Goal: Task Accomplishment & Management: Complete application form

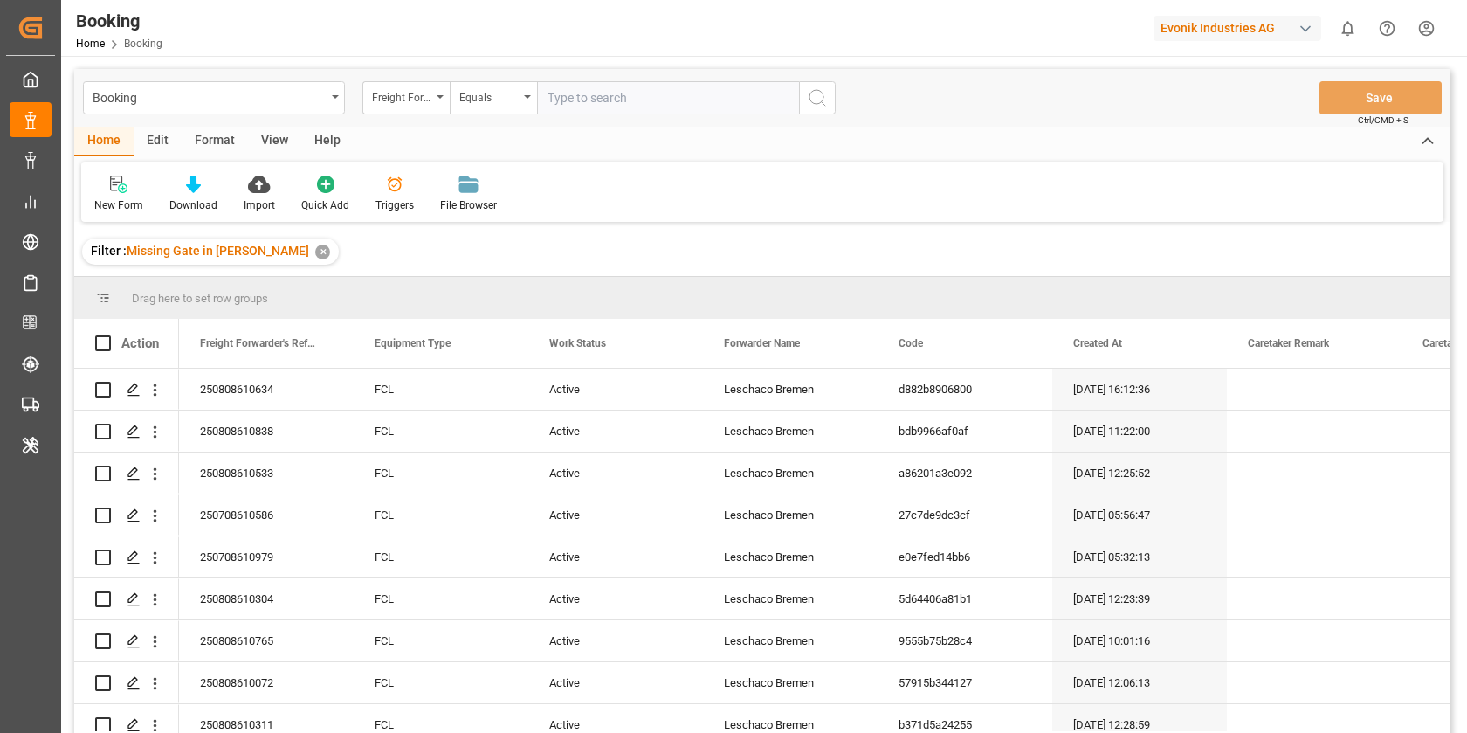
click at [1266, 27] on div "Evonik Industries AG" at bounding box center [1238, 28] width 168 height 25
type input "polypl"
click at [1189, 118] on span "Polyplastics USA, Inc." at bounding box center [1205, 110] width 119 height 18
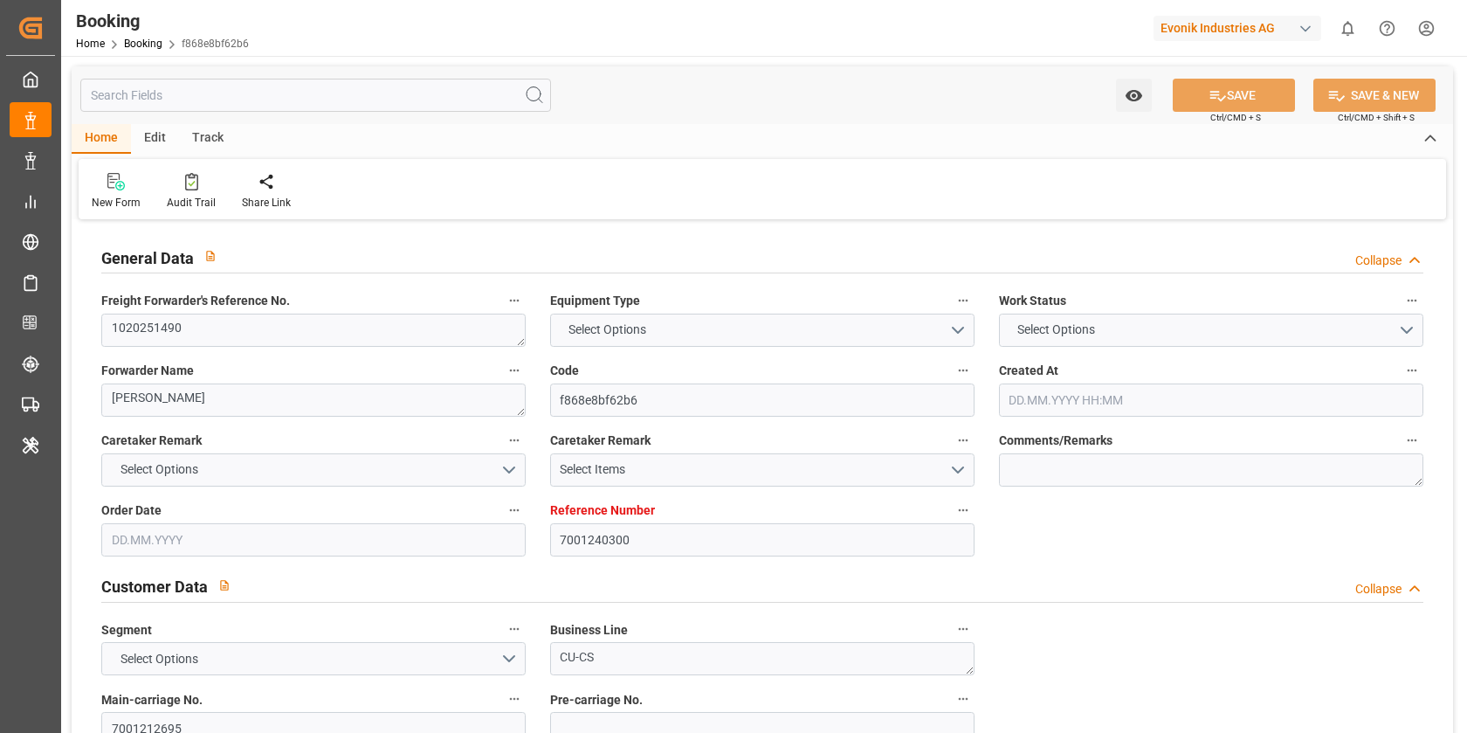
type input "7001240300"
type input "9952775"
type input "ONE"
type input "Ocean Network Express"
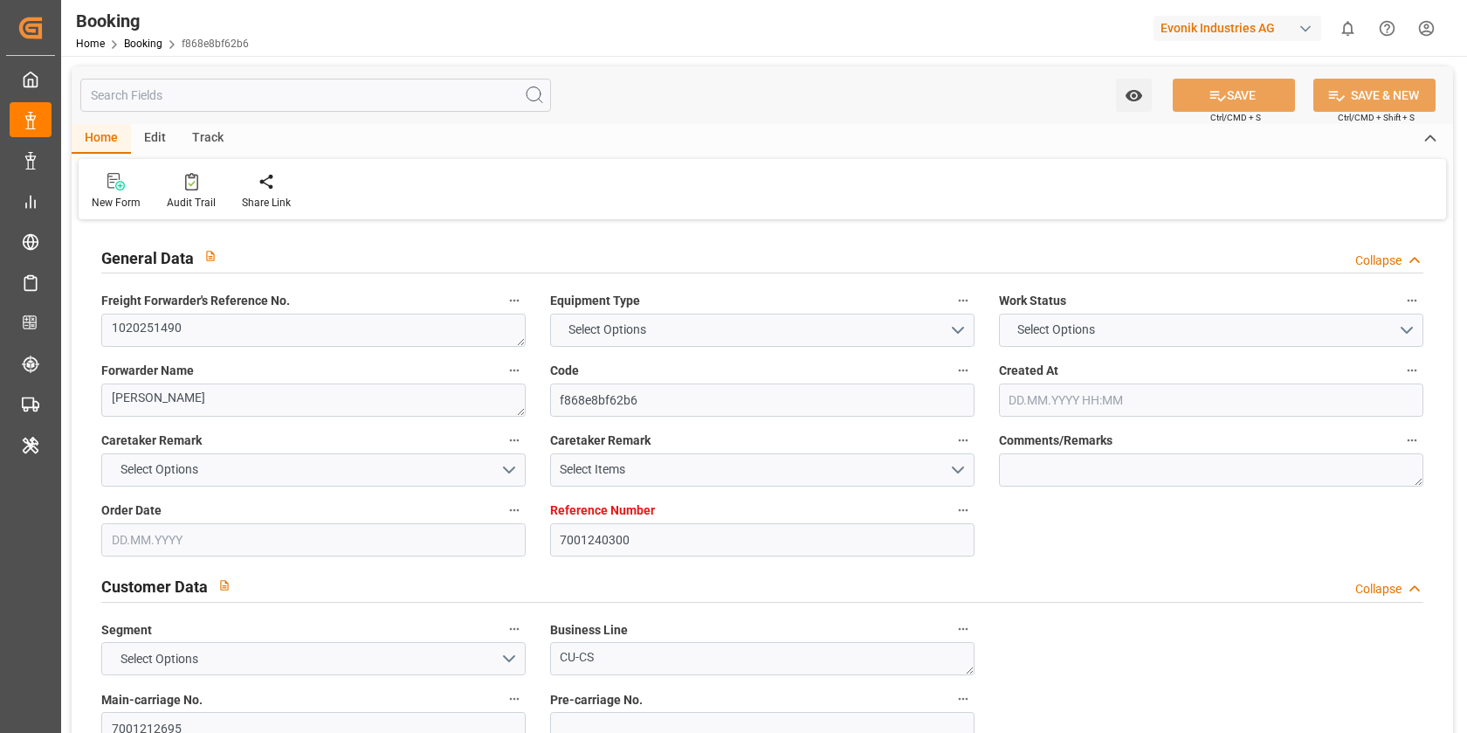
type input "NLRTM"
type input "ZADUR"
type input "0"
type input "NLRTM"
type input "ZADUR"
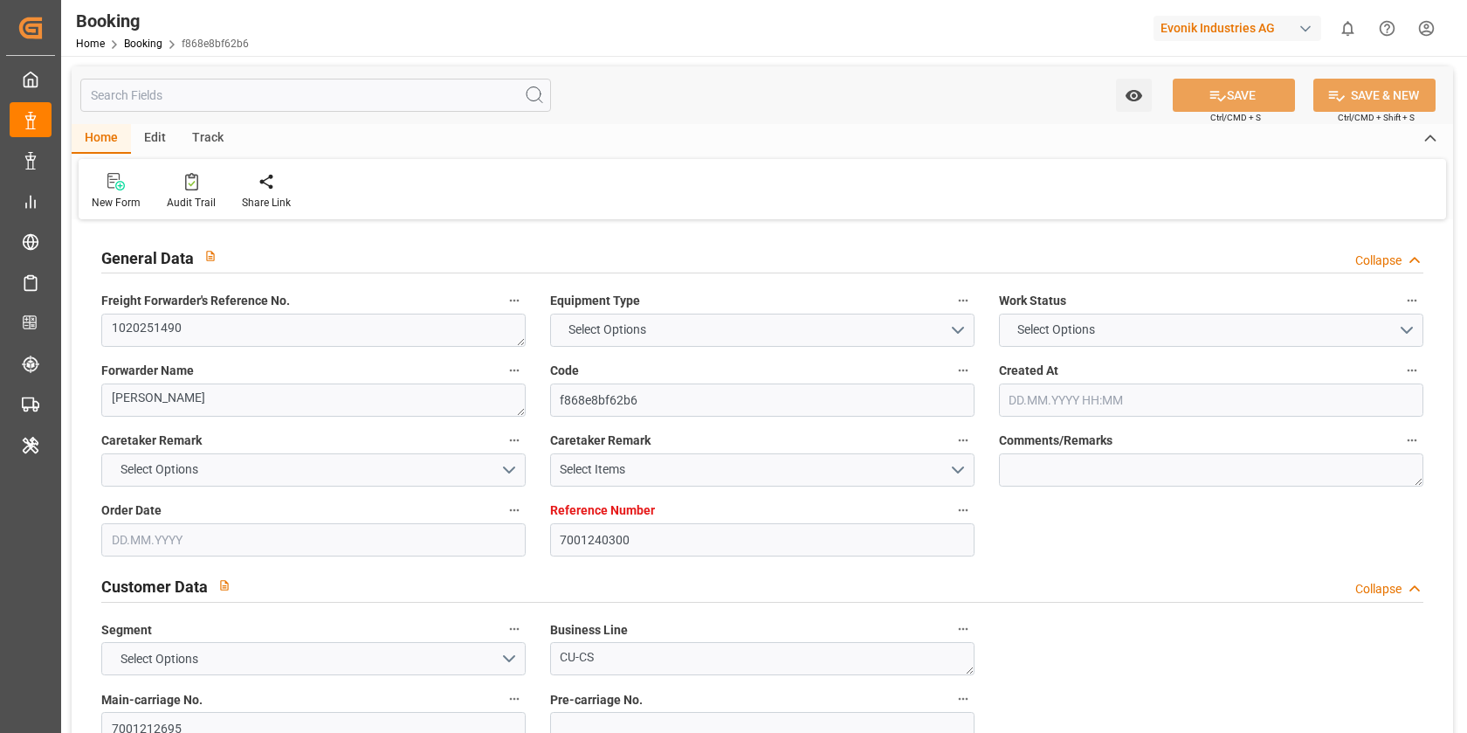
type input "9952775"
type input "05.08.2025 06:25"
type input "05.08.2025"
type input "28.09.2025"
type input "12.08.2025"
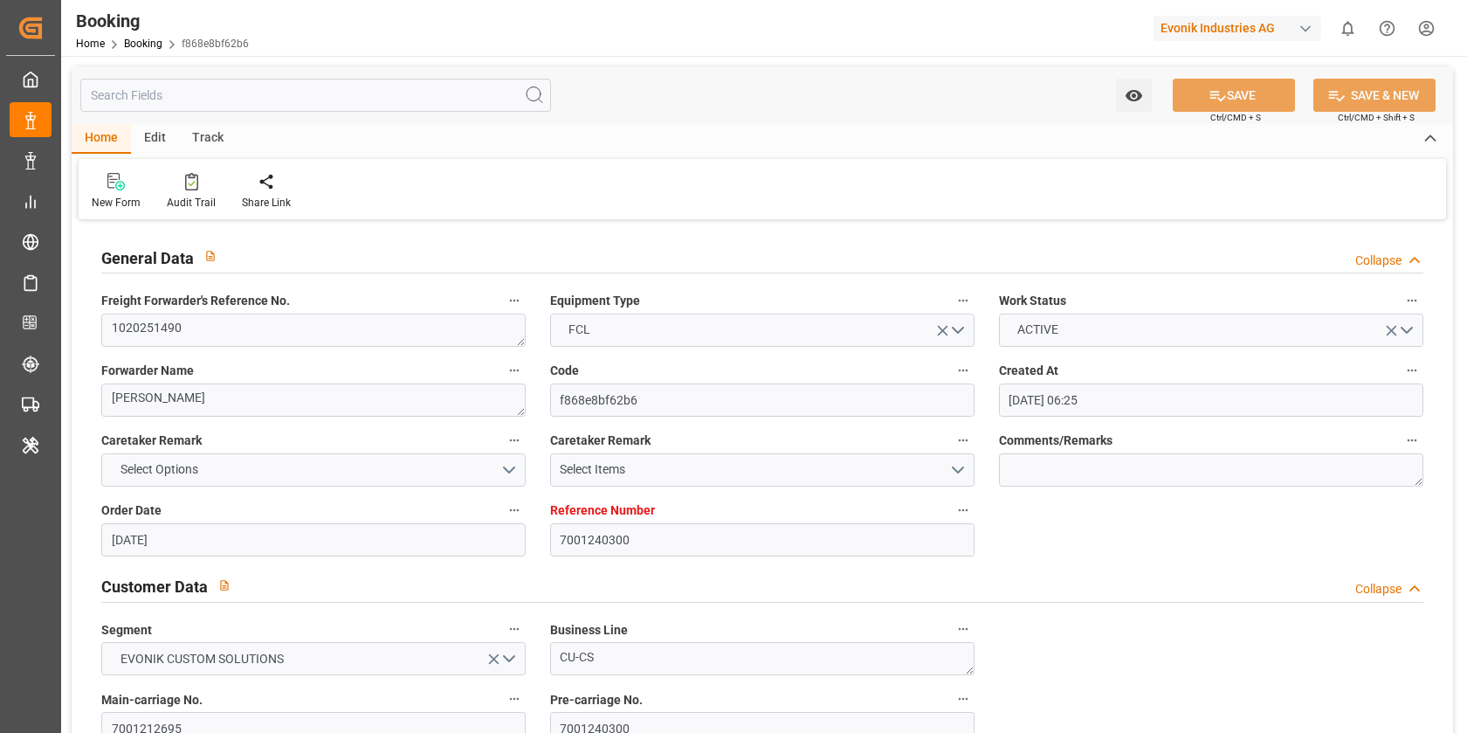
type input "07.08.2025 14:07"
type input "21.08.2025 05:00"
type input "14.08.2025 00:00"
type input "10.08.2025 13:06"
type input "20.09.2025 06:00"
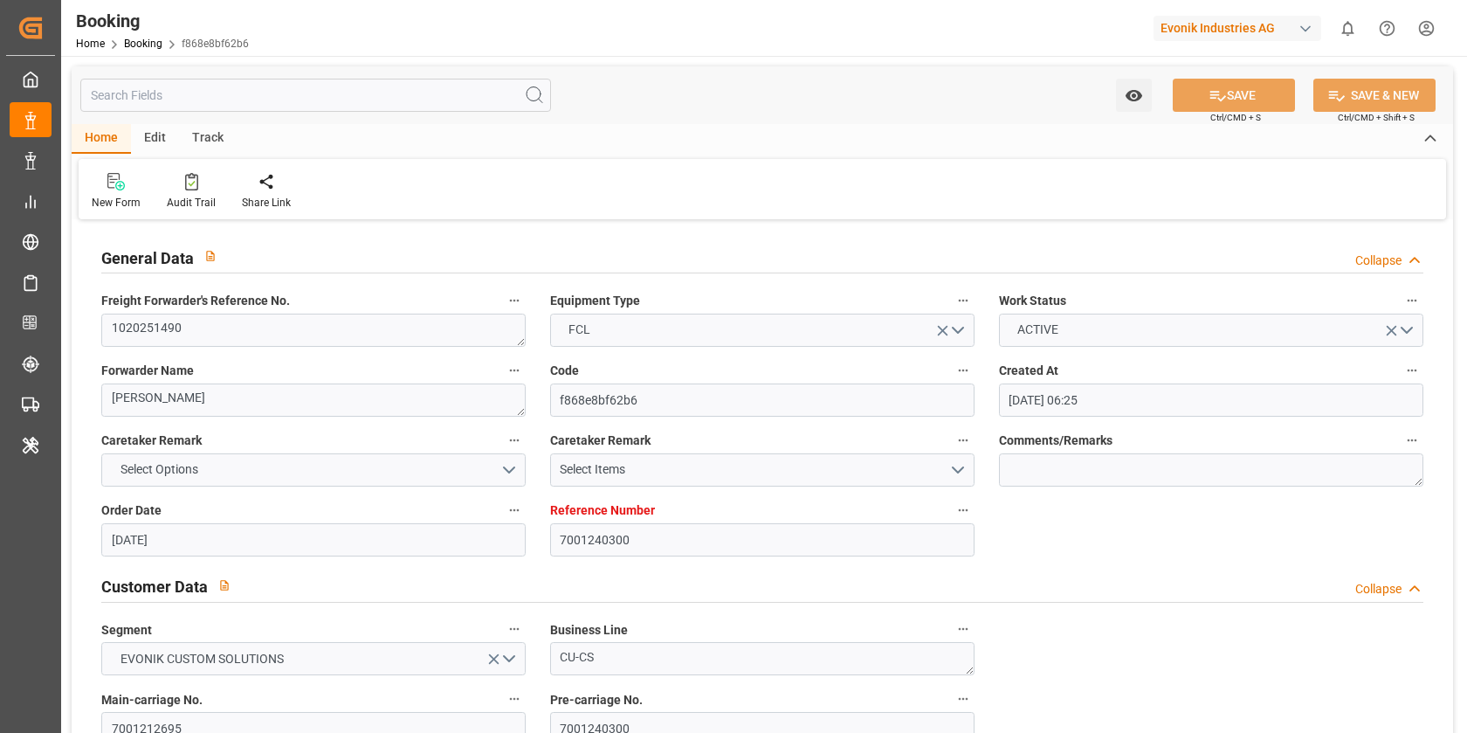
type input "13.09.2025 00:00"
type input "17.08.2025"
type input "17.08.2025 14:30"
type input "17.08.2025"
type input "06.08.2025 06:49"
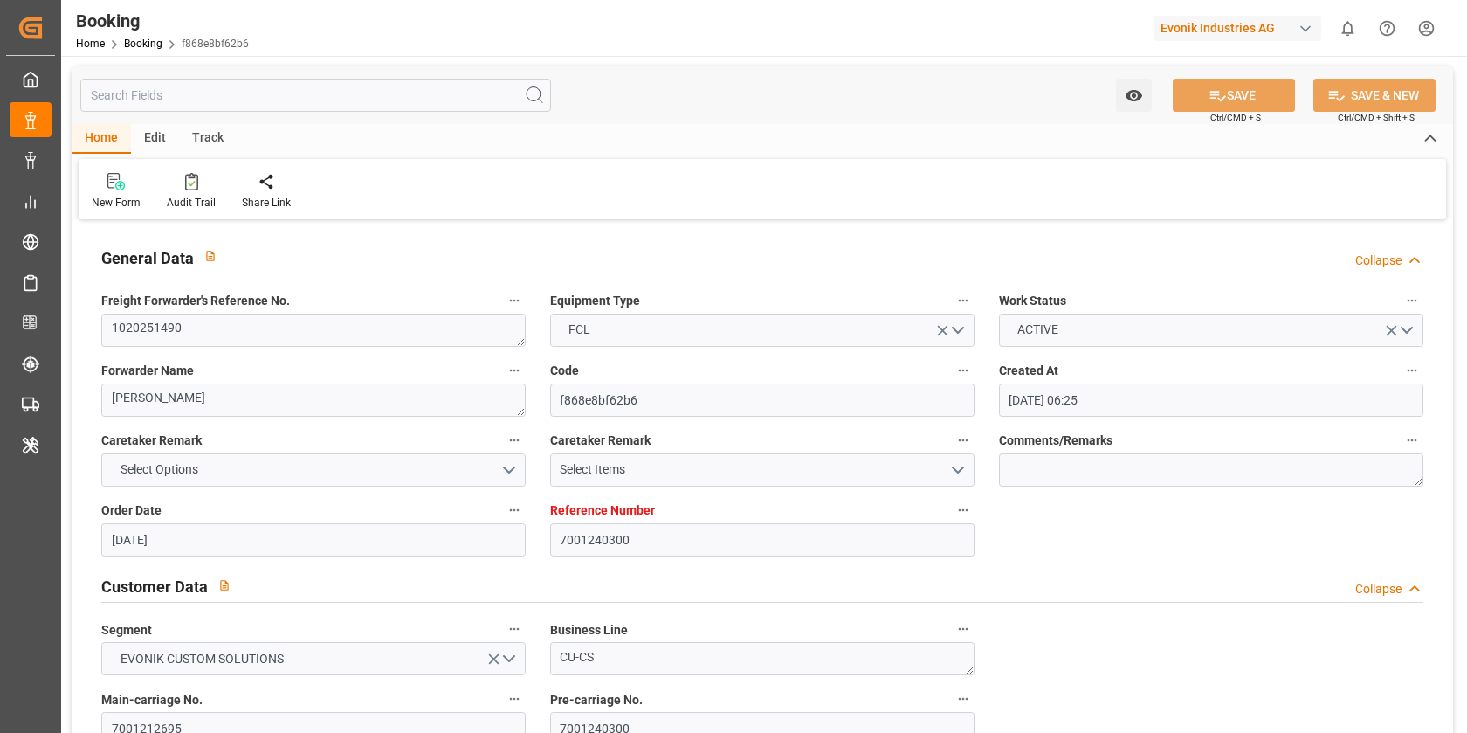
type input "06.08.2025 10:01"
type input "11.08.2025 02:36"
type input "21.08.2025 03:39"
type input "14.08.2025 03:39"
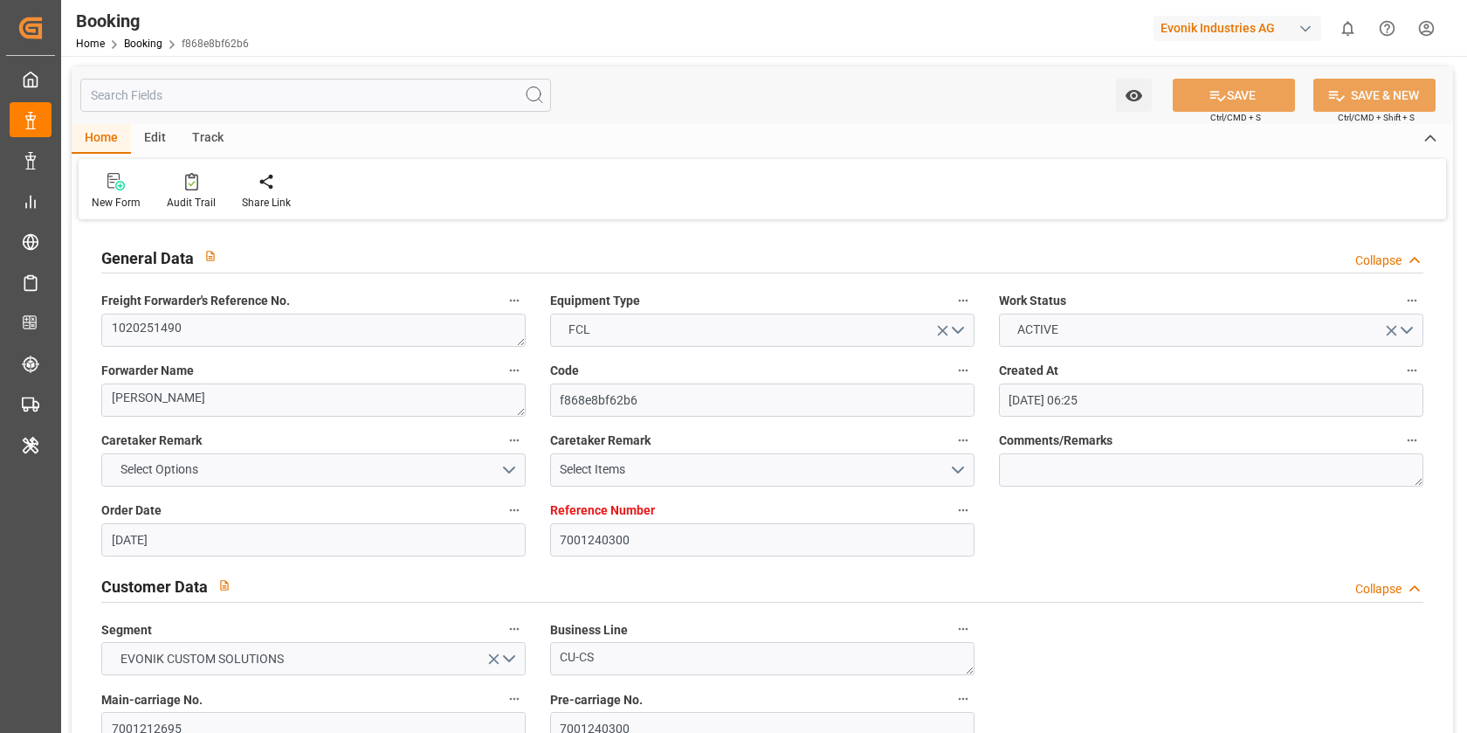
type input "21.08.2025 05:00"
type input "20.09.2025 06:00"
type input "21.09.2025 16:03"
type input "20.09.2025 07:30"
type input "13.09.2025 07:30"
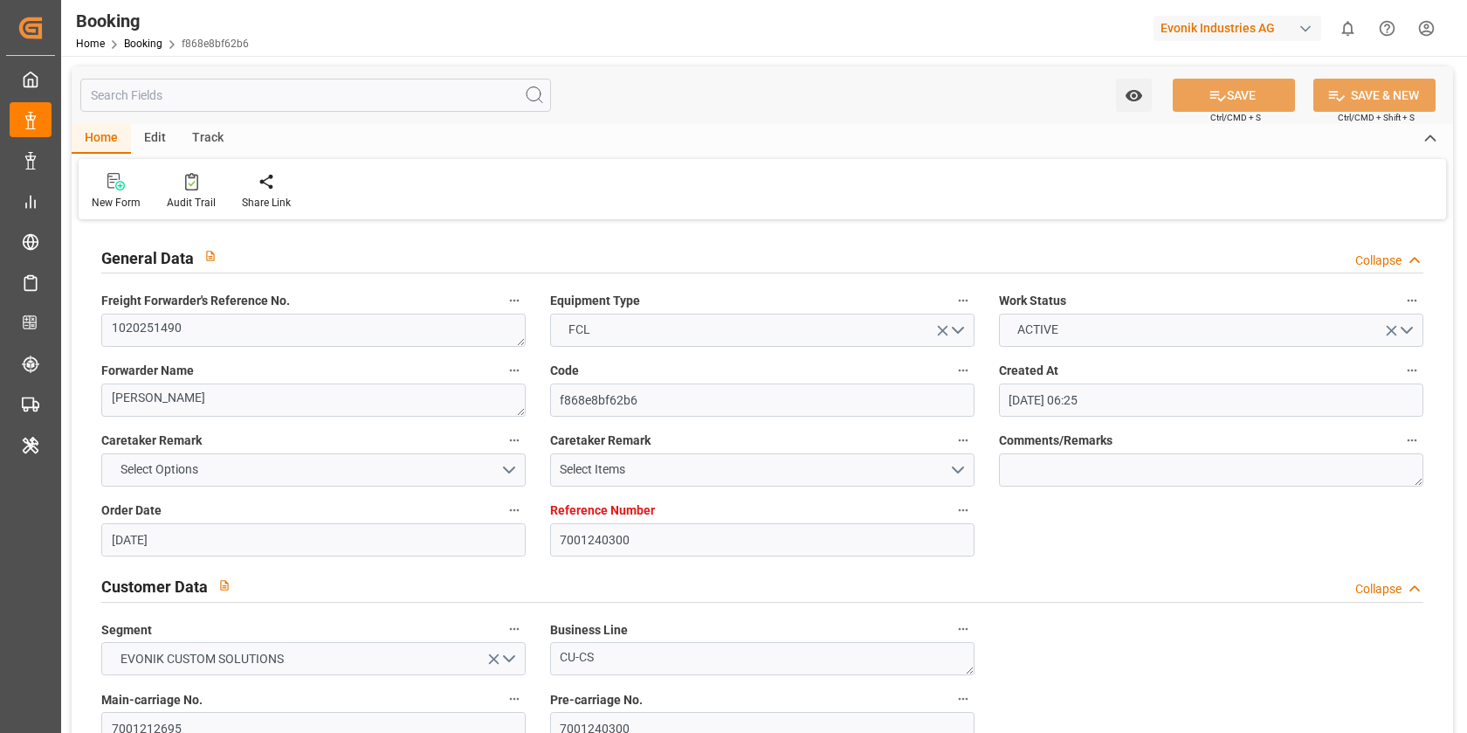
type input "20.09.2025 12:00"
type input "13.09.2025 12:00"
type input "25.09.2025 16:03"
type input "20.09.2025 16:00"
type input "13.09.2025 16:00"
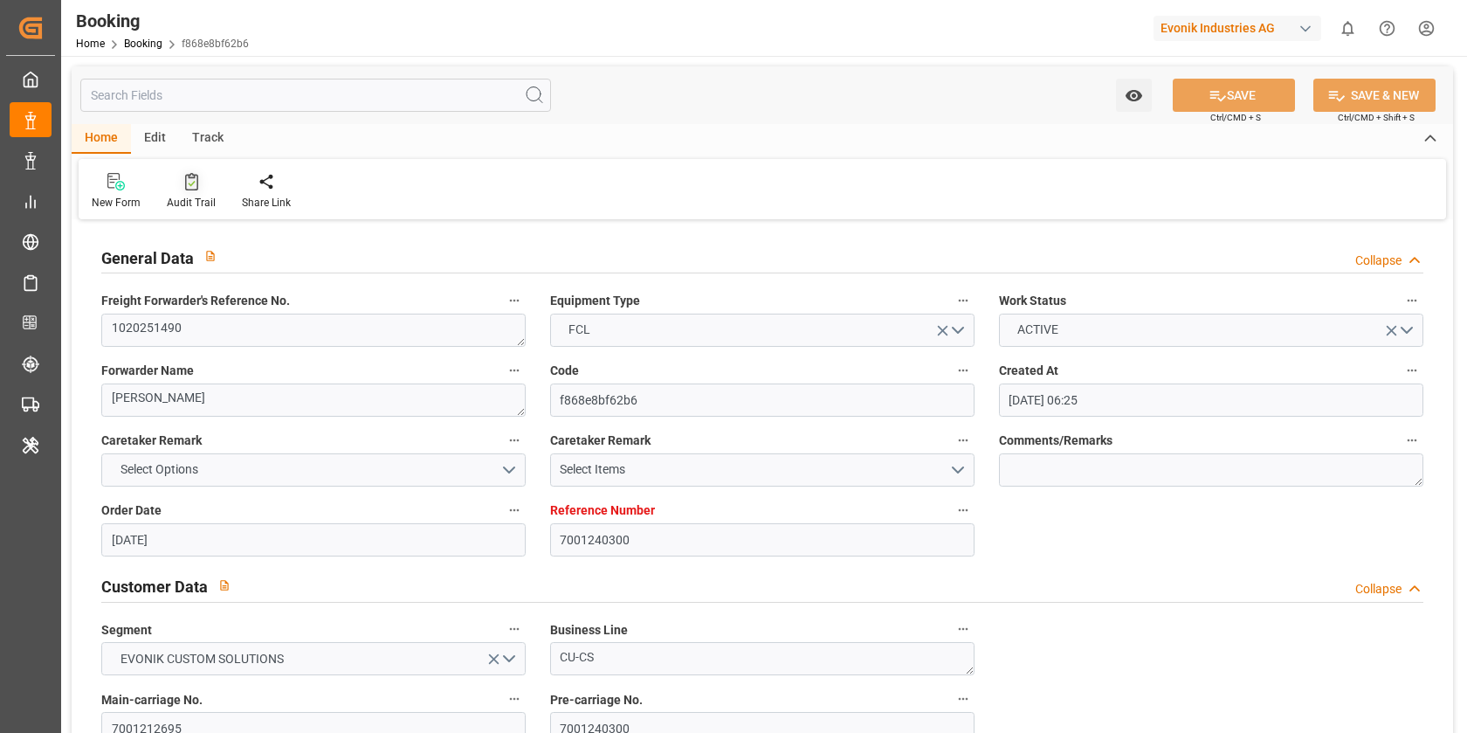
click at [176, 180] on div at bounding box center [191, 181] width 49 height 18
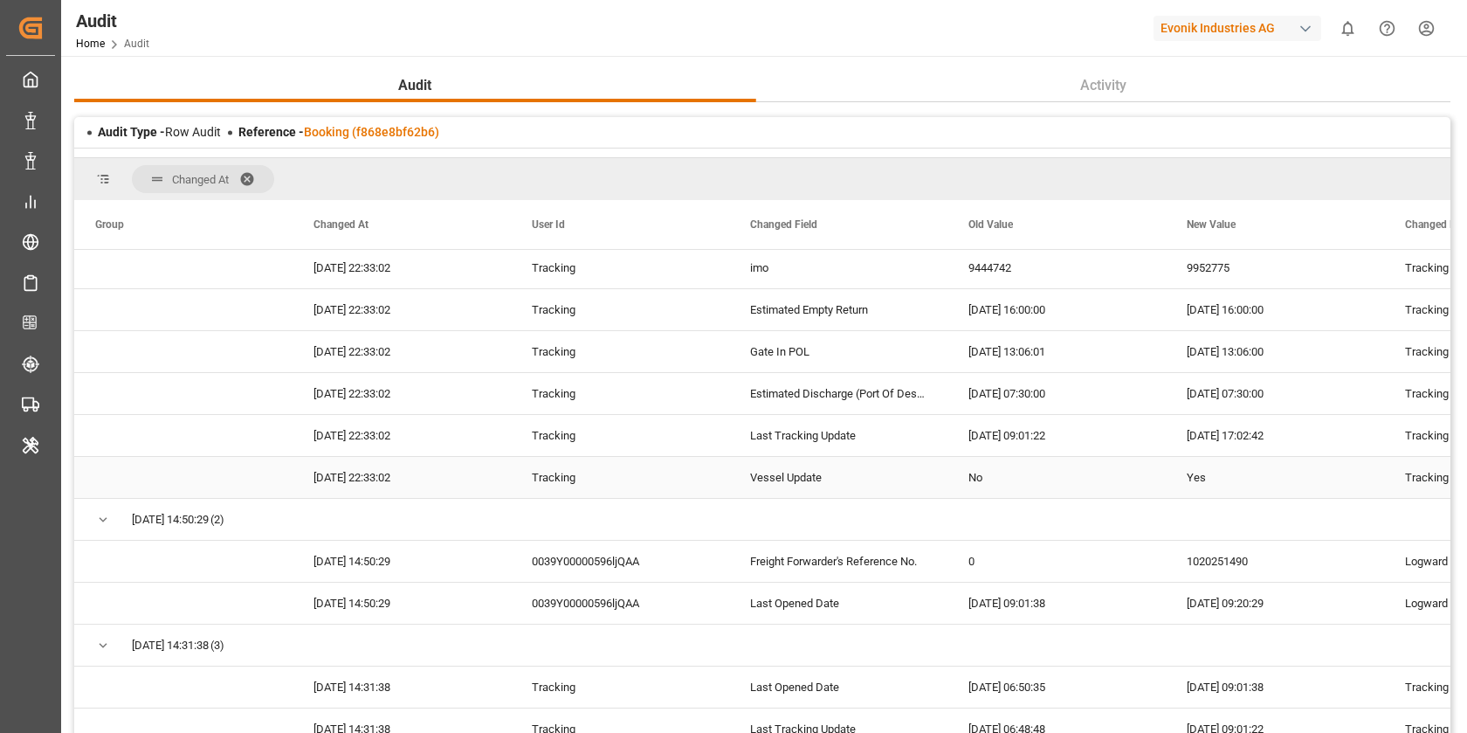
scroll to position [1324, 0]
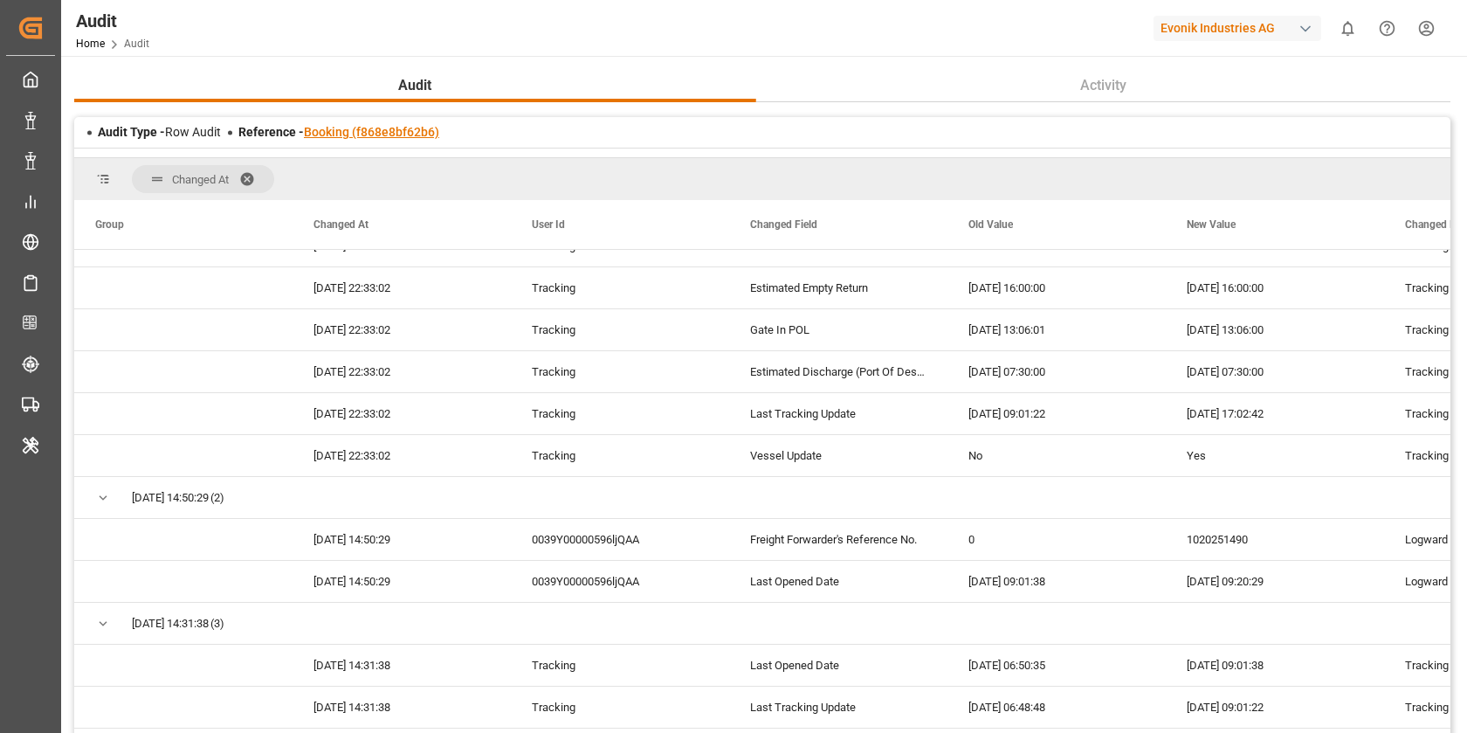
click at [334, 134] on link "Booking (f868e8bf62b6)" at bounding box center [371, 132] width 135 height 14
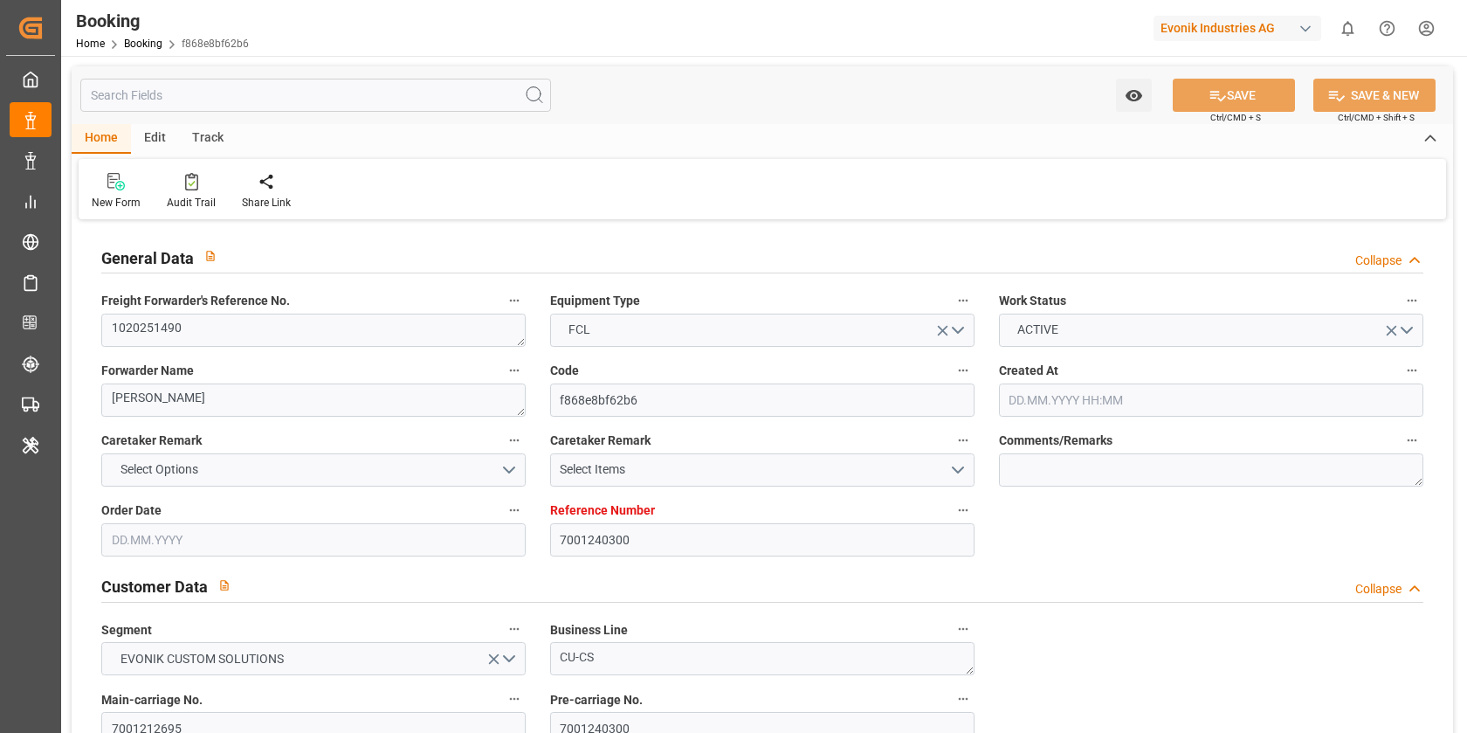
type input "05.08.2025 06:25"
type input "05.08.2025"
type input "28.09.2025"
type input "12.08.2025"
type input "07.08.2025 14:07"
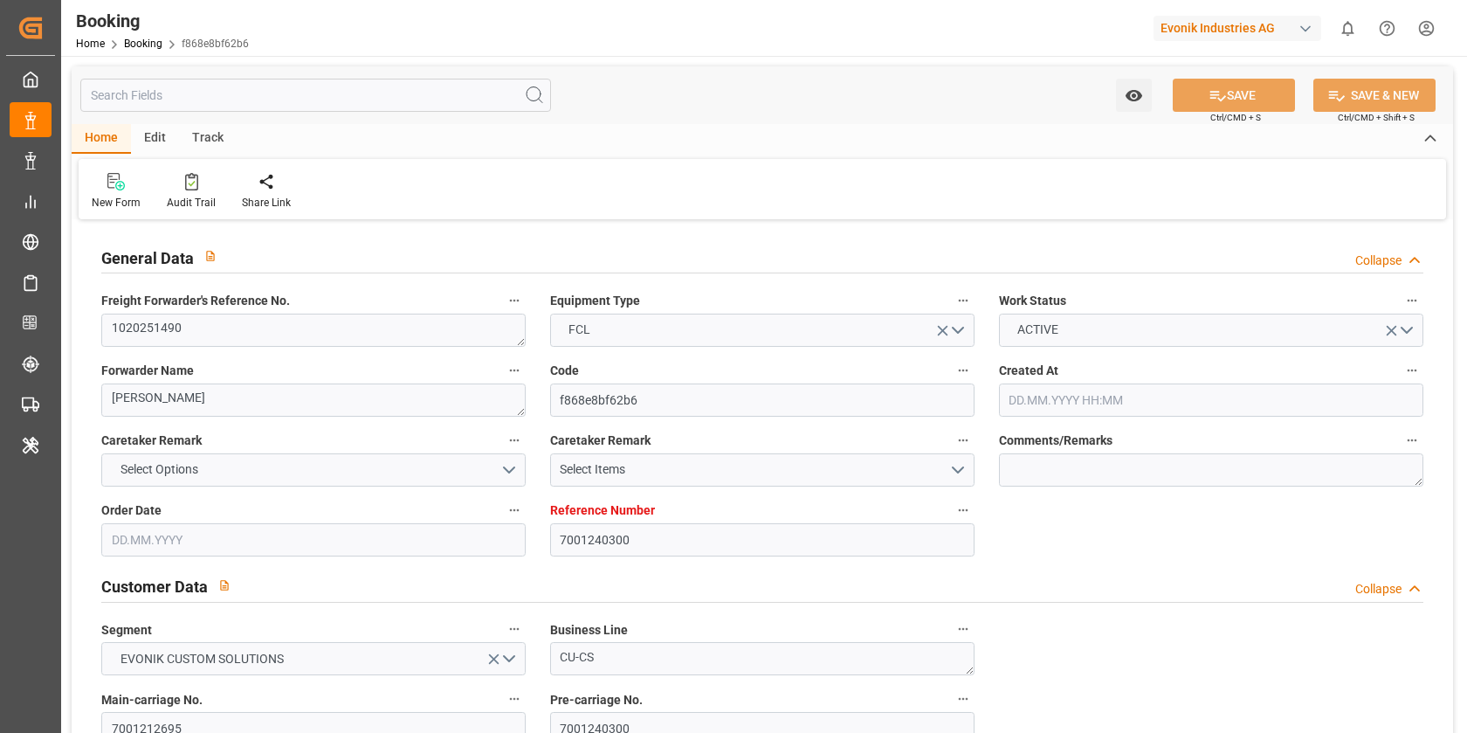
type input "21.08.2025 05:00"
type input "14.08.2025 00:00"
type input "10.08.2025 13:06"
type input "20.09.2025 06:00"
type input "13.09.2025 00:00"
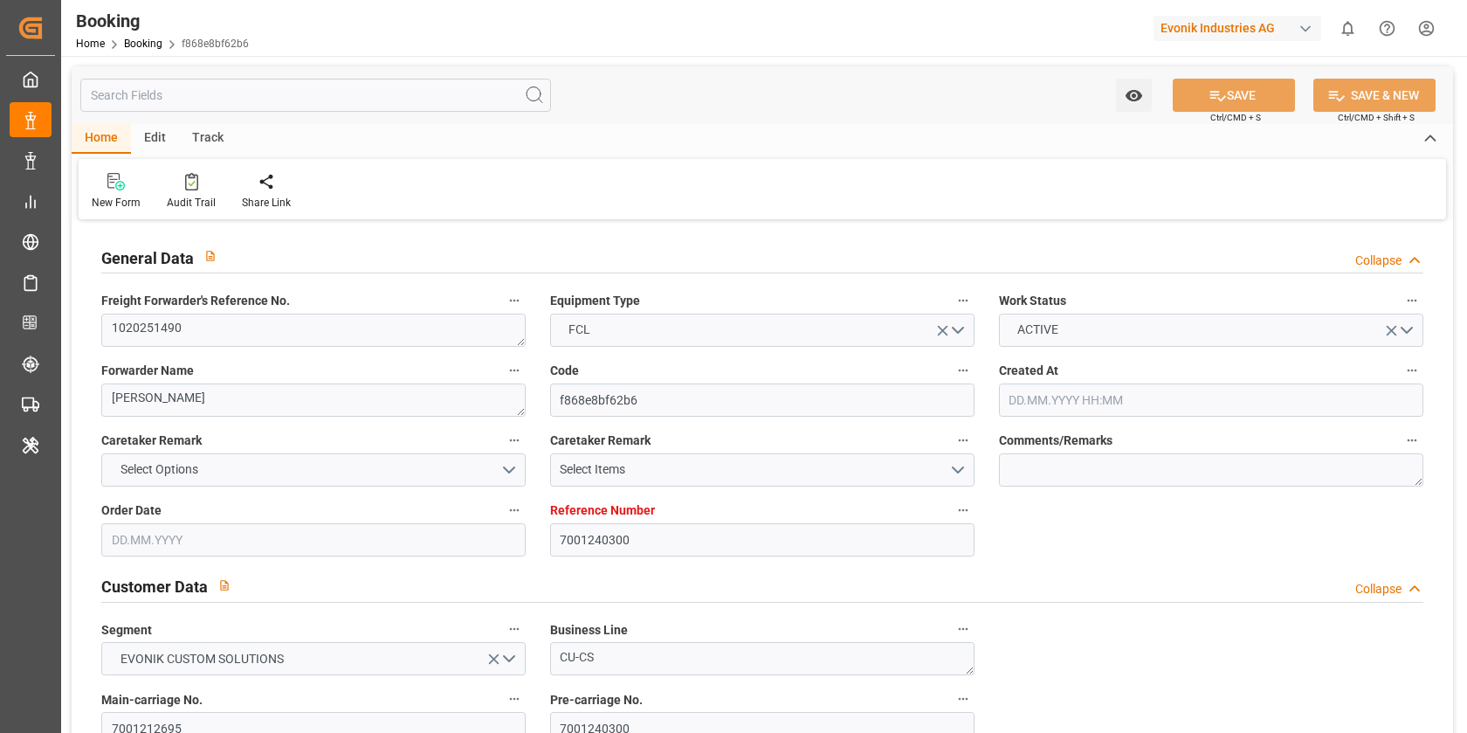
type input "17.08.2025"
type input "17.08.2025 14:30"
type input "17.08.2025"
type input "06.08.2025 06:49"
type input "06.08.2025 10:01"
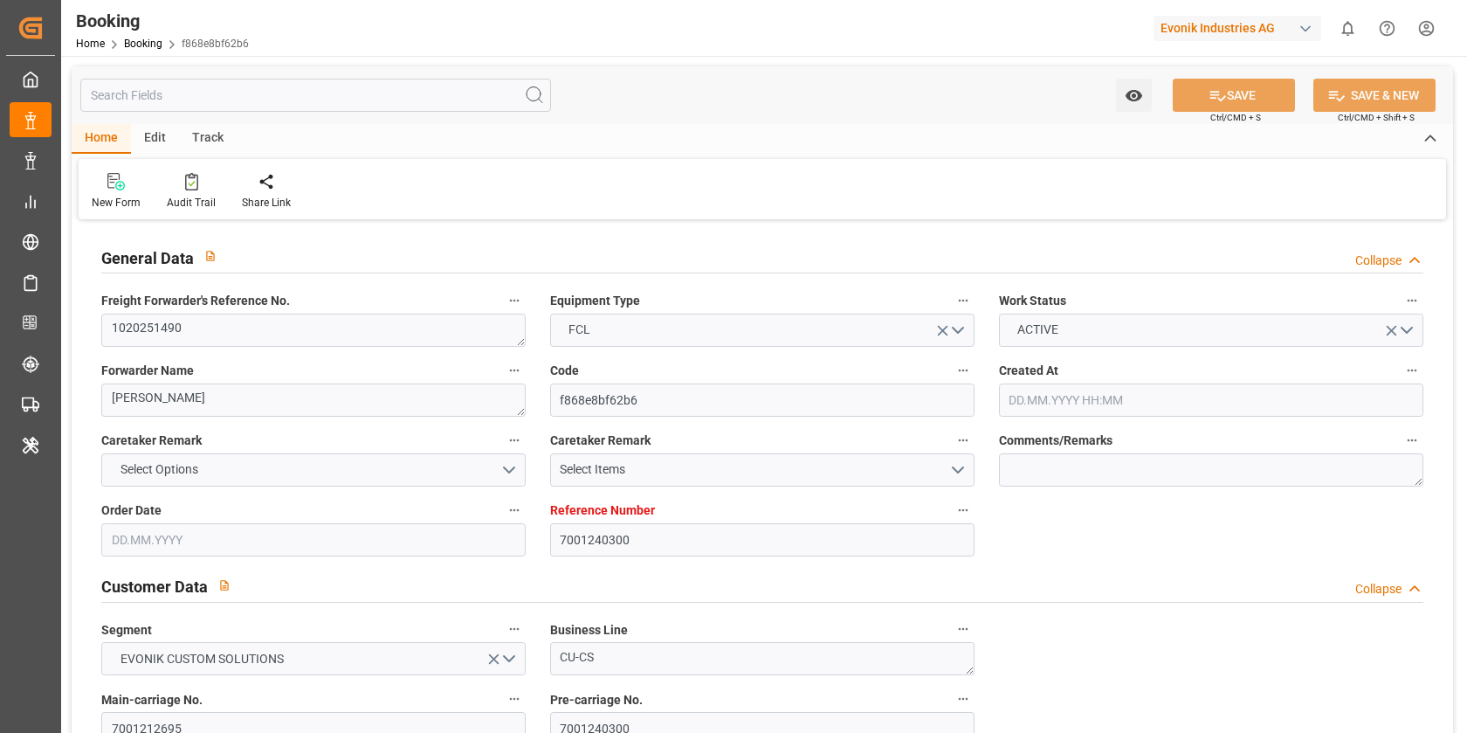
type input "11.08.2025 02:36"
type input "21.08.2025 03:39"
type input "14.08.2025 03:39"
type input "21.08.2025 05:00"
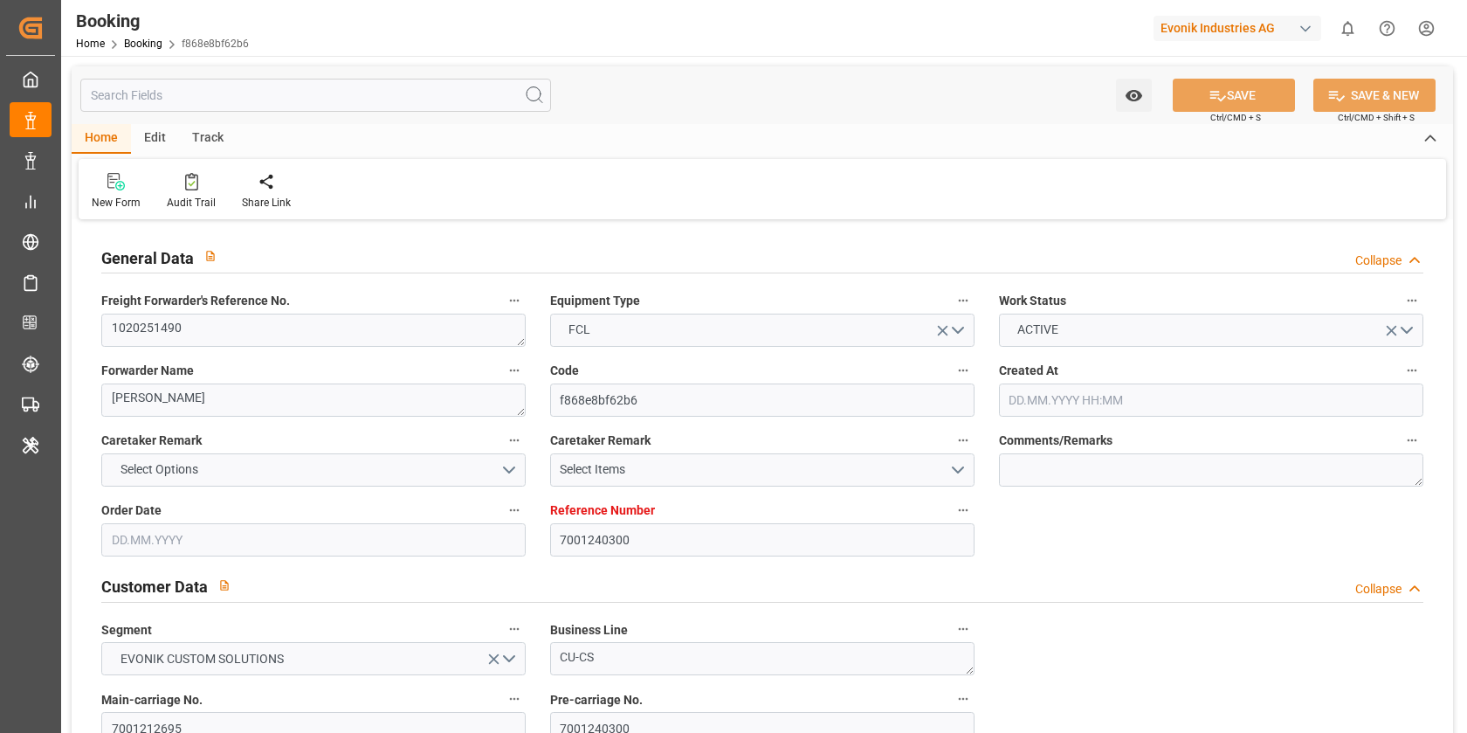
type input "20.09.2025 06:00"
type input "21.09.2025 16:03"
type input "20.09.2025 07:30"
type input "13.09.2025 07:30"
type input "20.09.2025 12:00"
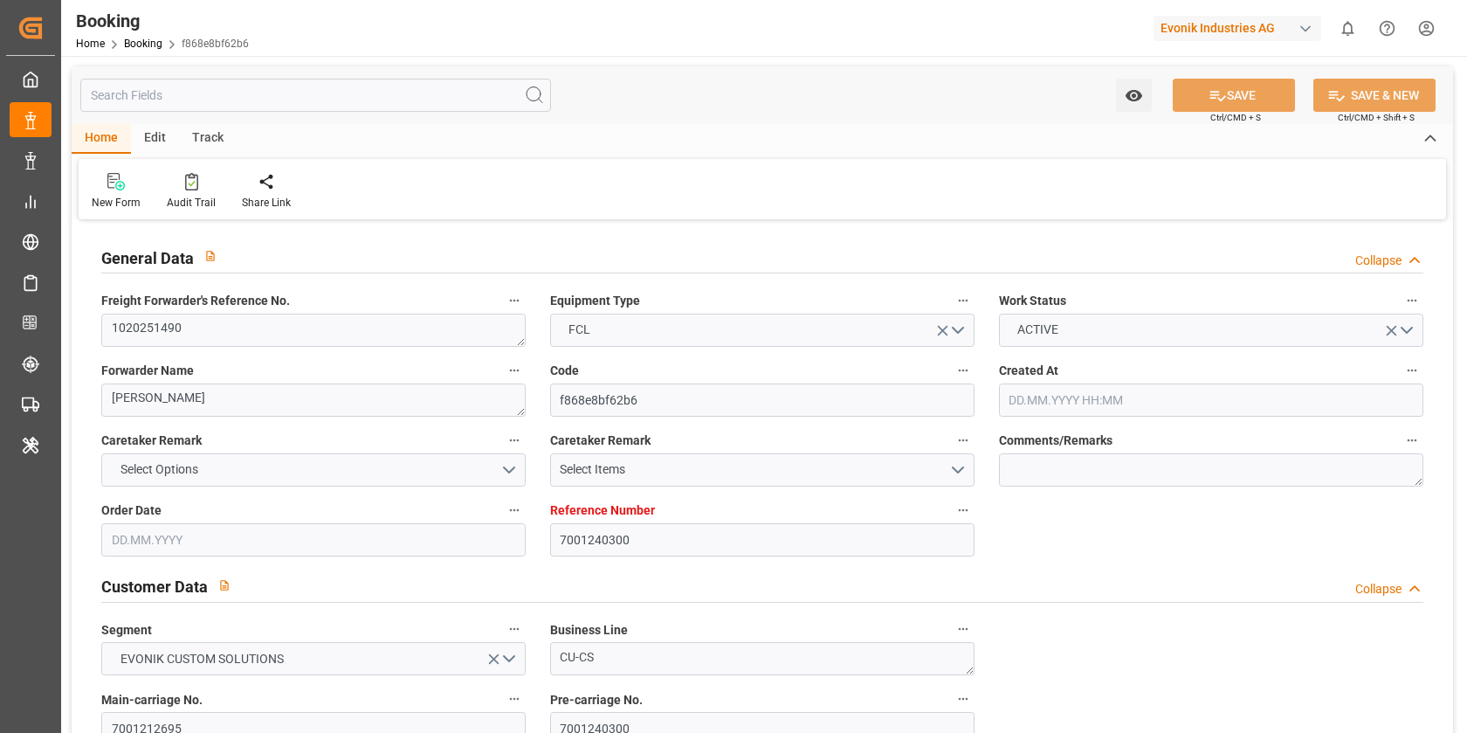
type input "13.09.2025 12:00"
type input "25.09.2025 16:03"
type input "20.09.2025 16:00"
type input "13.09.2025 16:00"
click at [187, 193] on div "Audit Trail" at bounding box center [191, 191] width 75 height 38
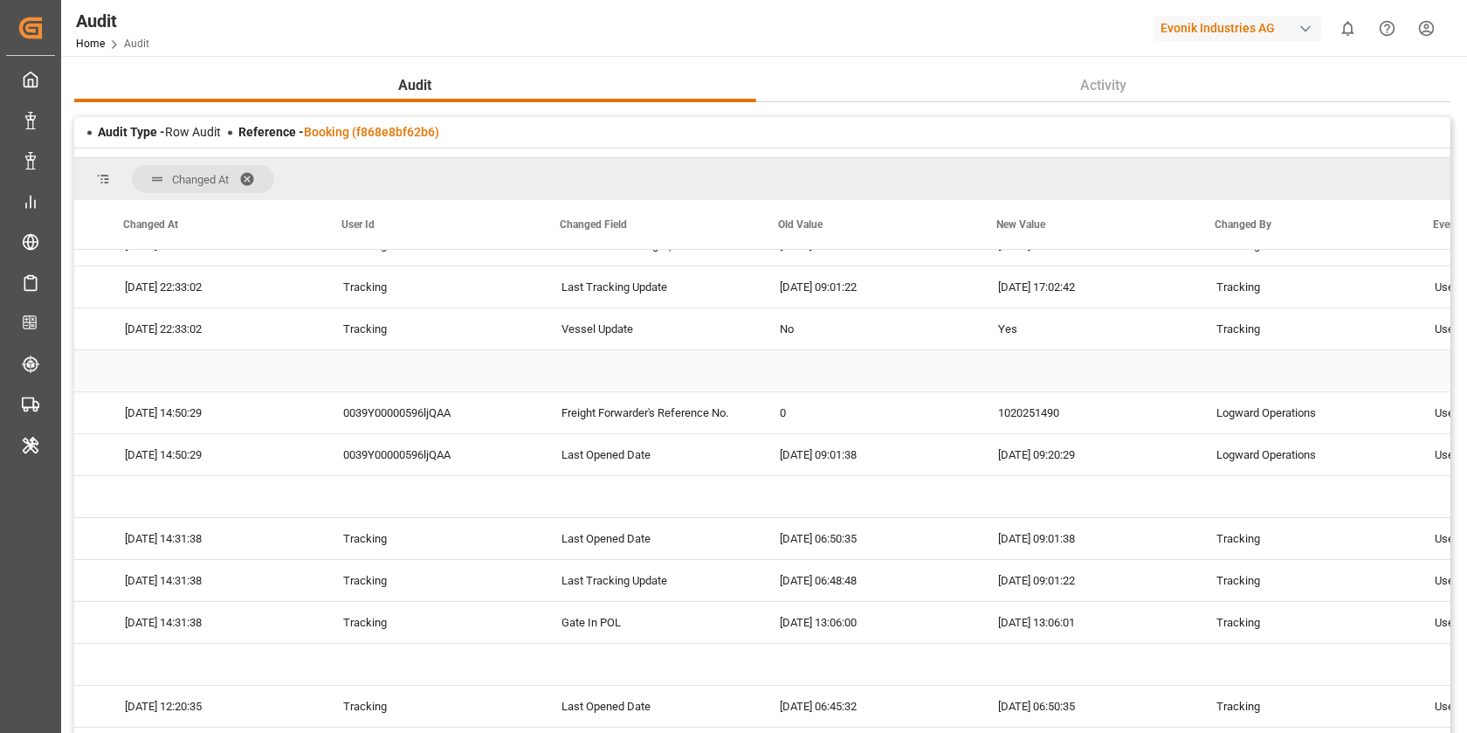
scroll to position [0, 190]
click at [770, 411] on div "0" at bounding box center [866, 412] width 218 height 41
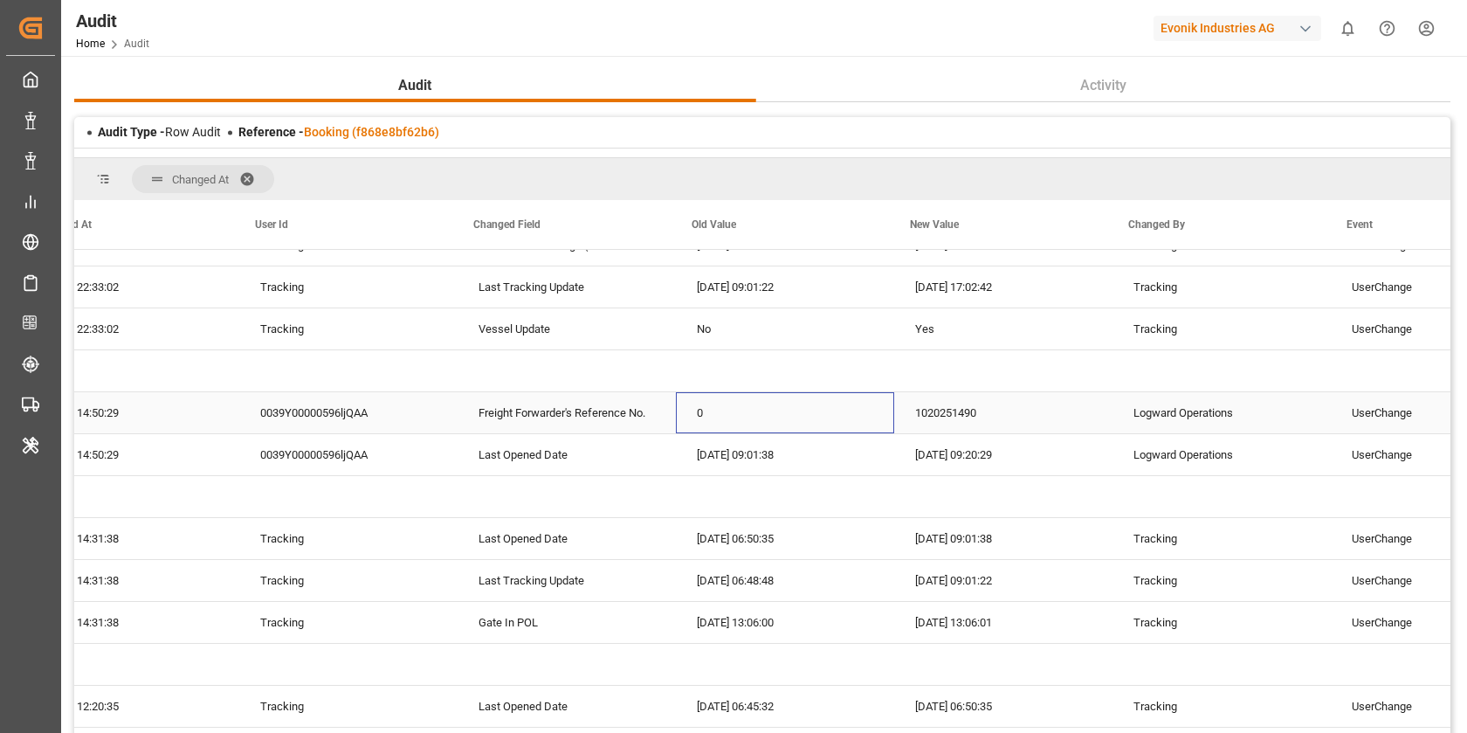
scroll to position [0, 277]
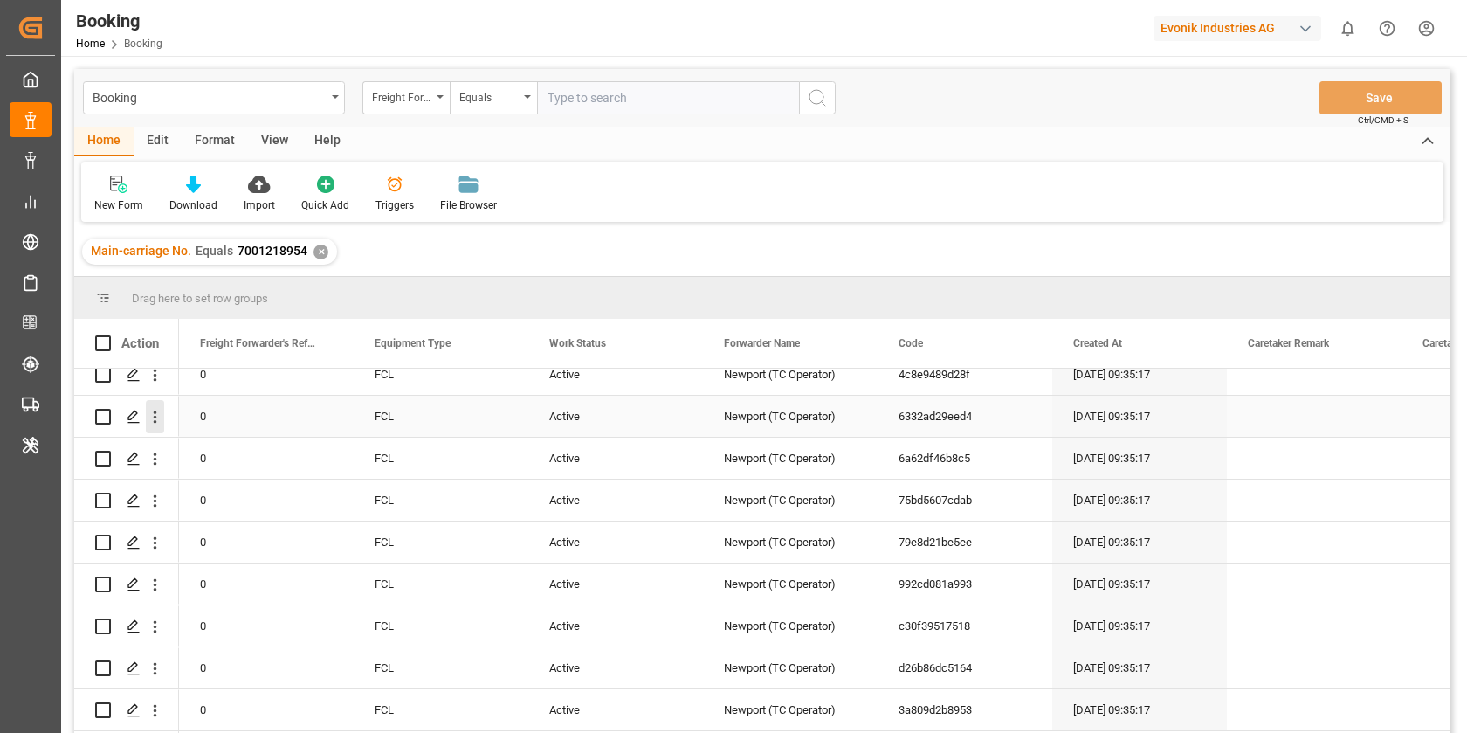
click at [155, 411] on icon "open menu" at bounding box center [155, 417] width 18 height 18
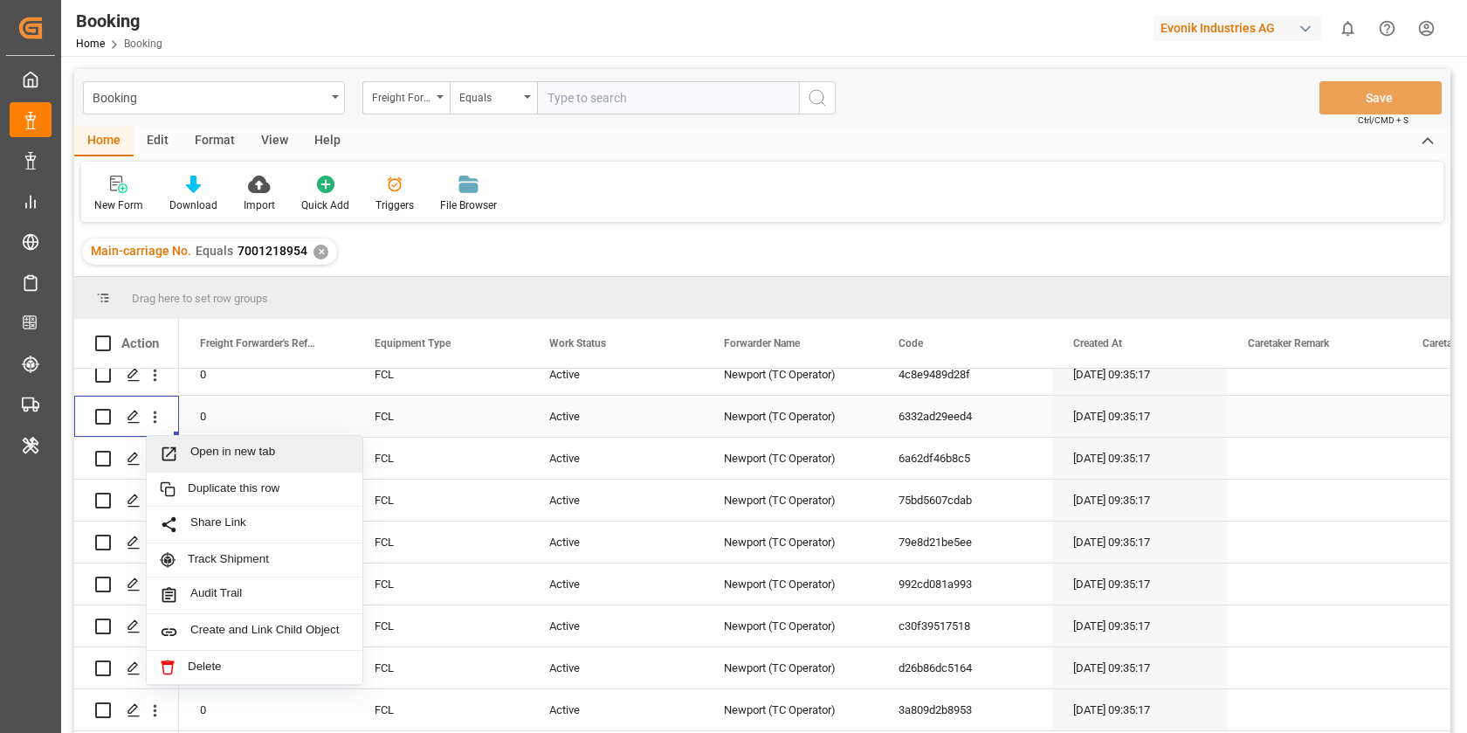
click at [252, 445] on span "Open in new tab" at bounding box center [269, 454] width 159 height 18
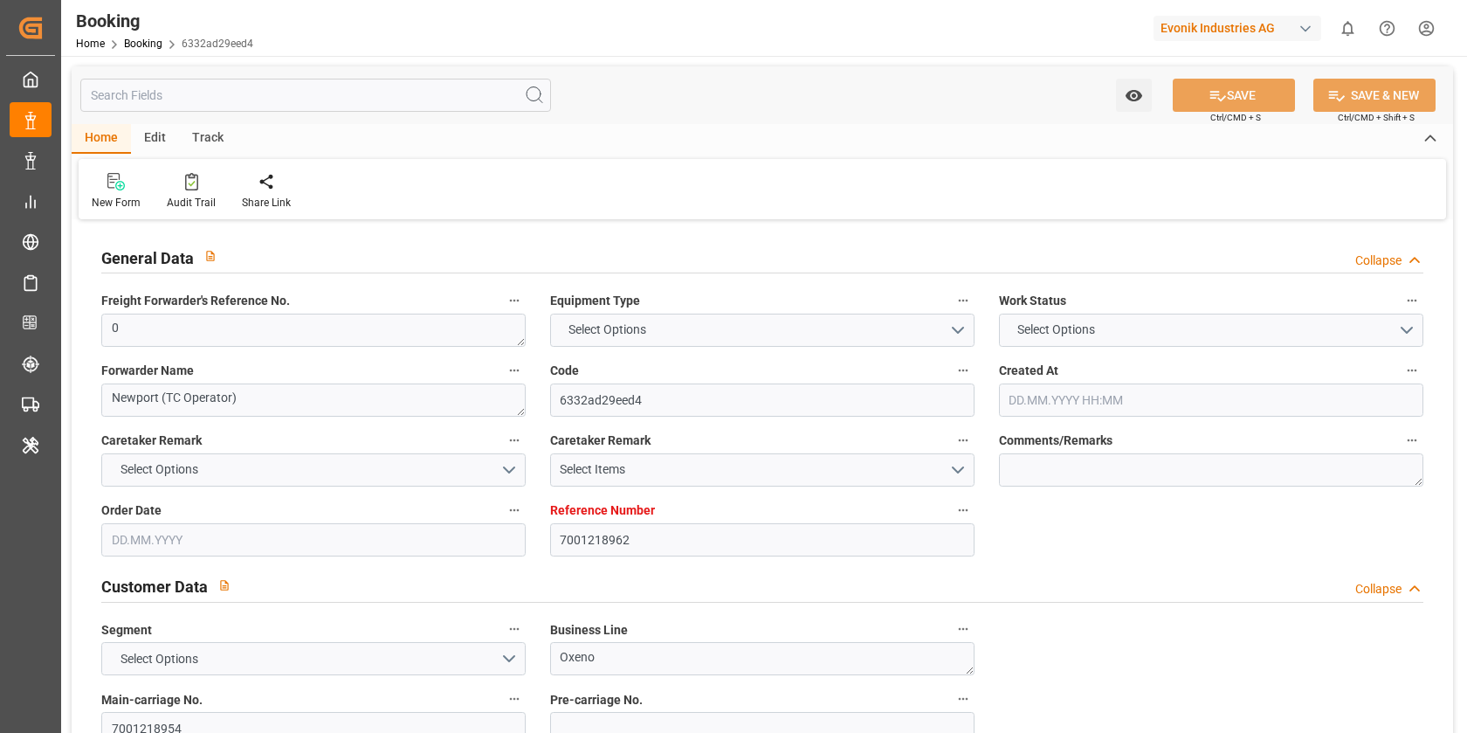
type input "7001218962"
type input "9619995"
type input "Maersk"
type input "Maersk Line AS"
type input "NLRTM"
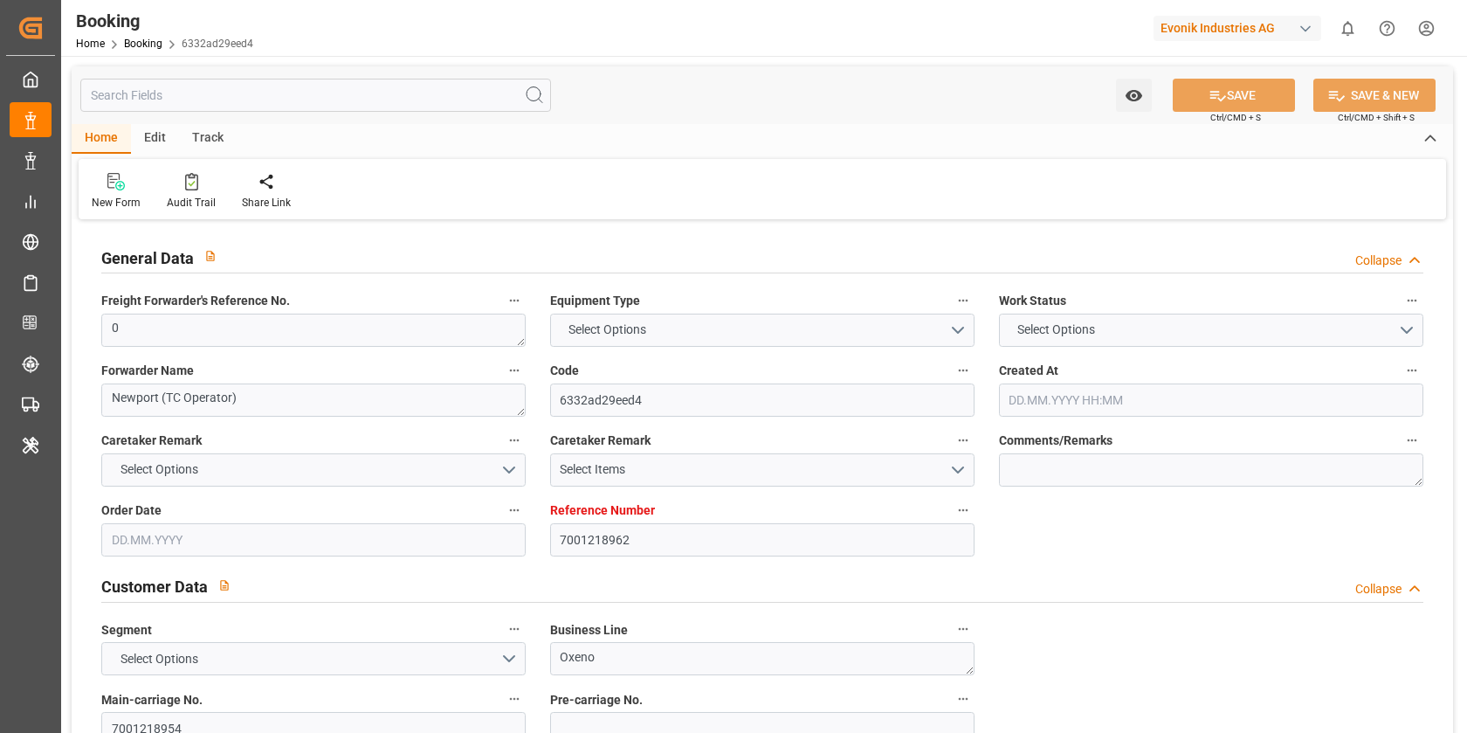
type input "THLCH"
type input "MYTPP"
type input "0"
type input "10.07.2025 09:35"
type input "10.07.2025"
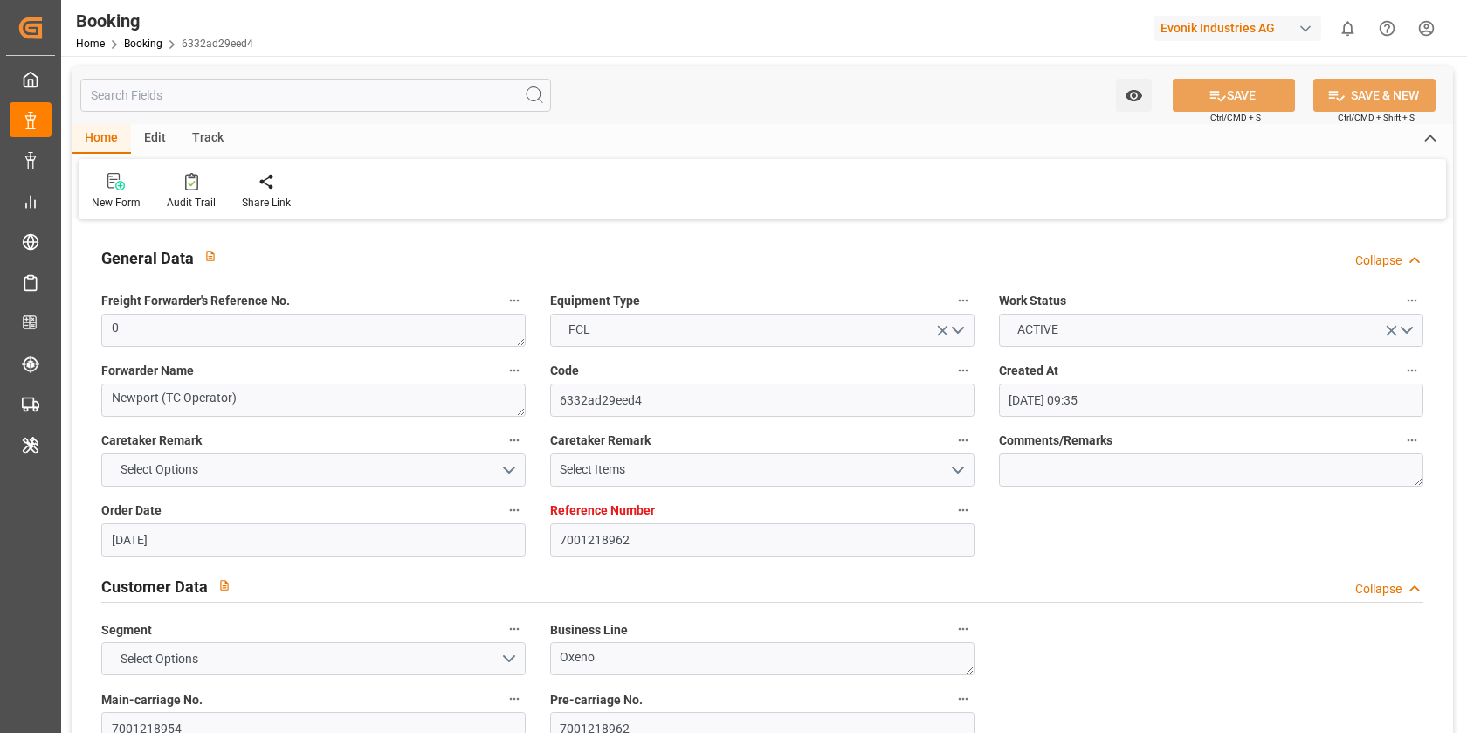
type input "17.09.2025"
type input "07.08.2025"
type input "11.08.2025 00:00"
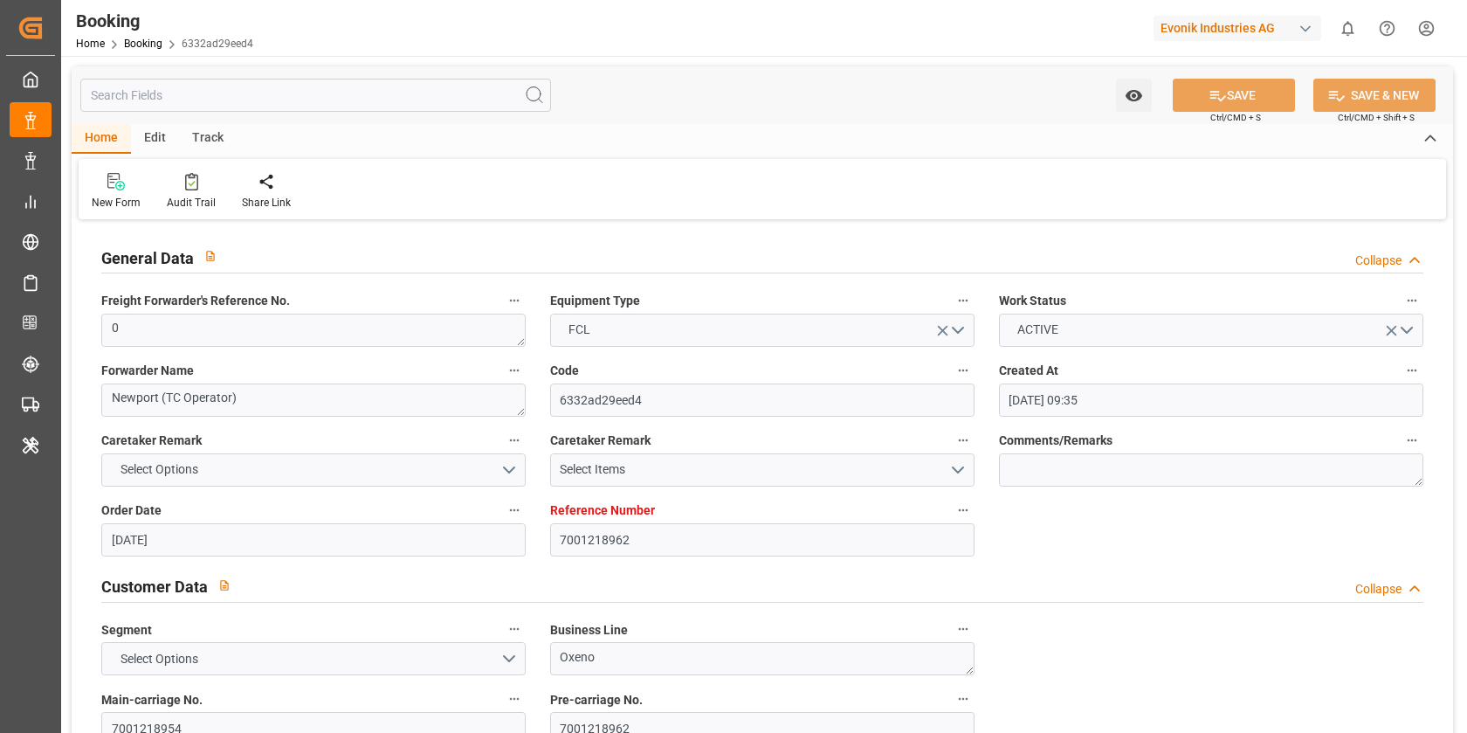
type input "07.08.2025 00:00"
type input "17.09.2025 00:00"
type input "13.09.2025 00:00"
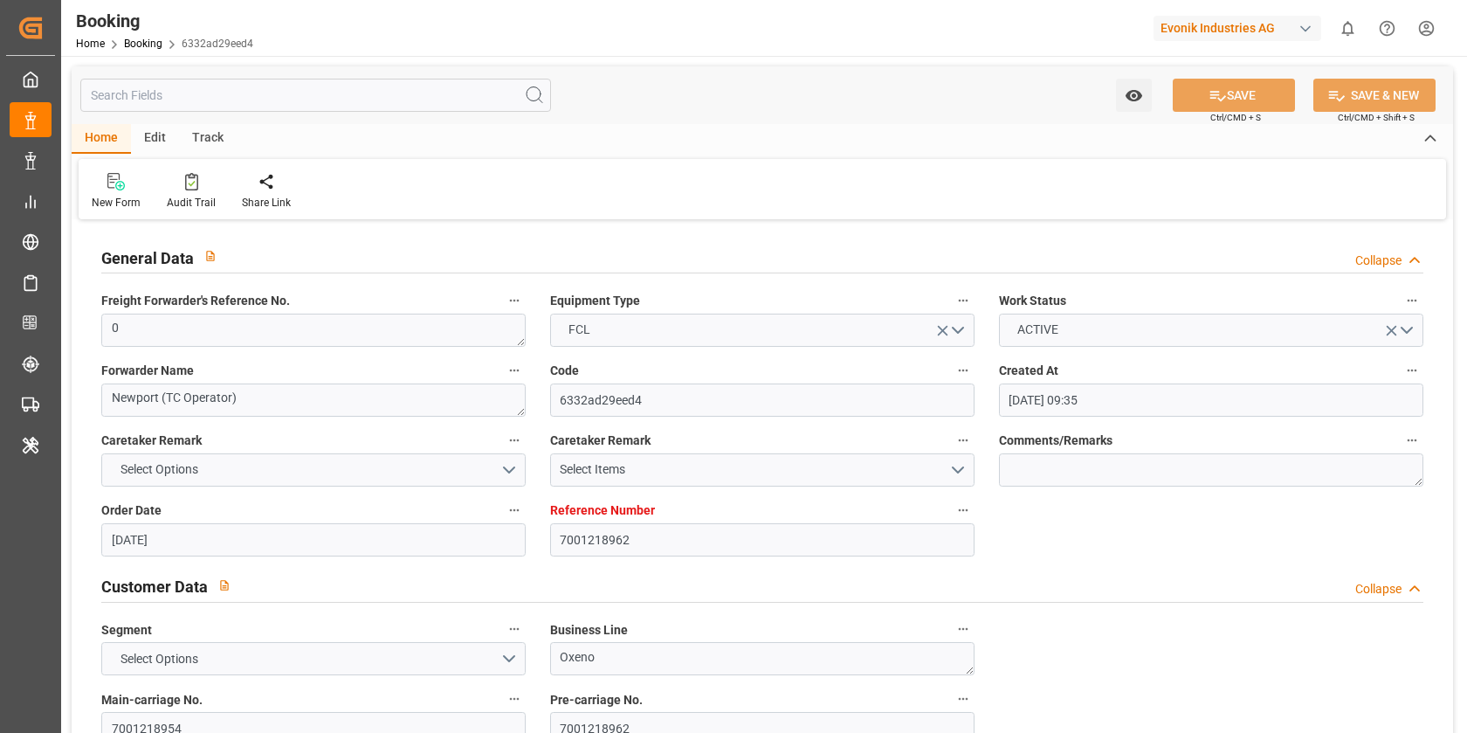
type input "15.09.2025 00:00"
type input "07.08.2025"
type input "14.08.2025 06:17"
click at [191, 181] on icon at bounding box center [191, 184] width 7 height 6
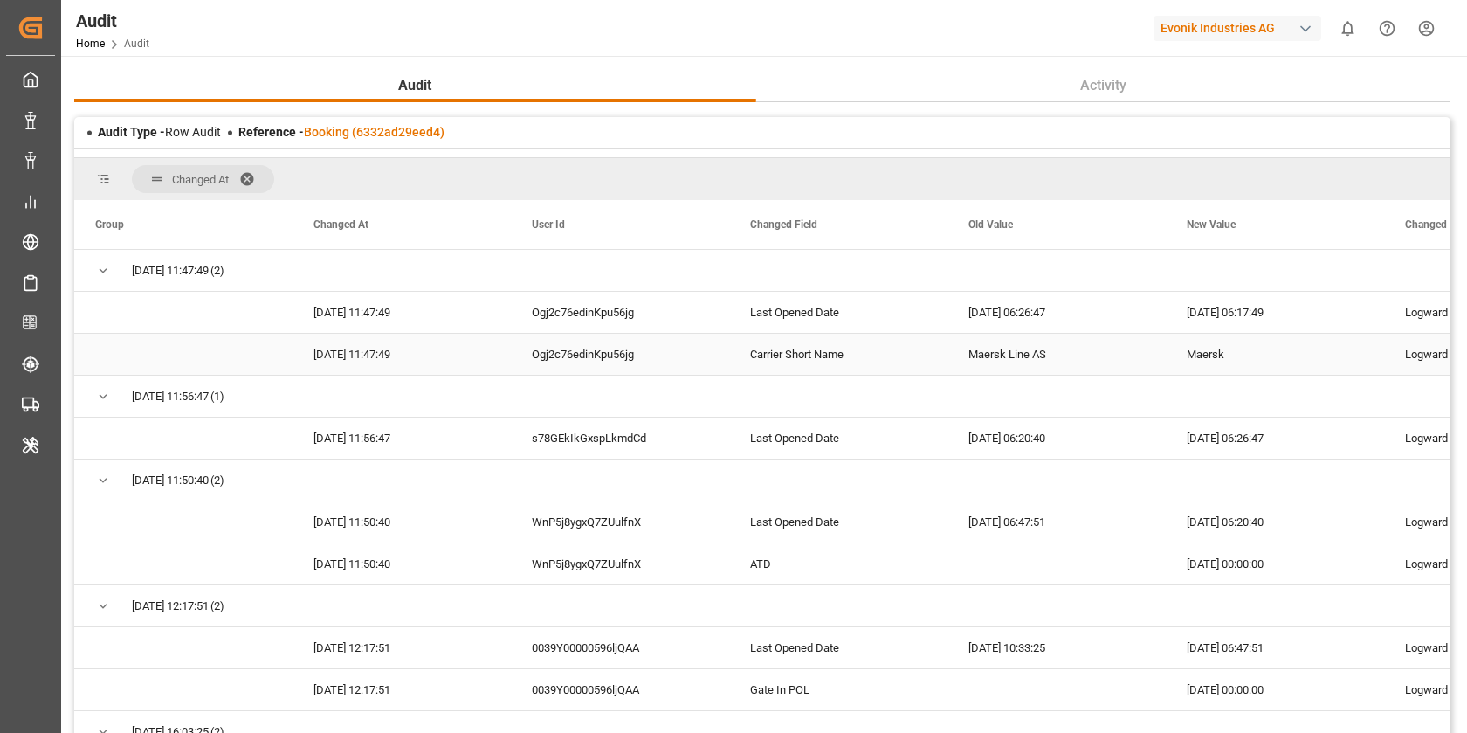
click at [1003, 351] on div "Maersk Line AS" at bounding box center [1057, 354] width 218 height 41
